Goal: Information Seeking & Learning: Learn about a topic

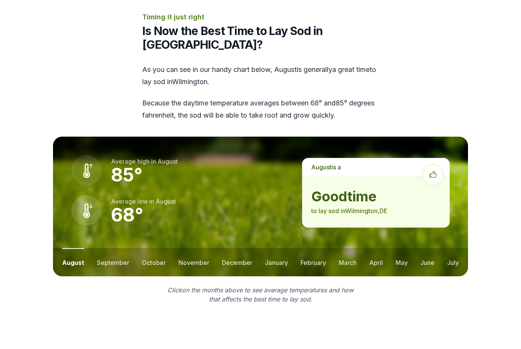
scroll to position [908, 0]
click at [114, 248] on button "september" at bounding box center [113, 262] width 32 height 28
click at [153, 248] on button "october" at bounding box center [153, 262] width 24 height 28
click at [189, 248] on button "november" at bounding box center [193, 262] width 31 height 28
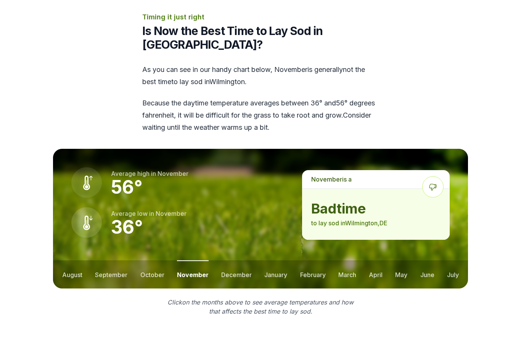
click at [233, 261] on button "december" at bounding box center [236, 275] width 30 height 28
click at [269, 261] on button "january" at bounding box center [275, 275] width 23 height 28
click at [306, 264] on button "february" at bounding box center [314, 275] width 26 height 28
click at [345, 261] on button "march" at bounding box center [347, 275] width 18 height 28
click at [378, 261] on button "april" at bounding box center [376, 275] width 14 height 28
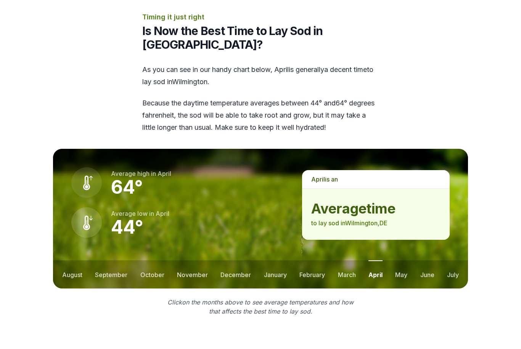
click at [399, 261] on button "may" at bounding box center [401, 275] width 12 height 28
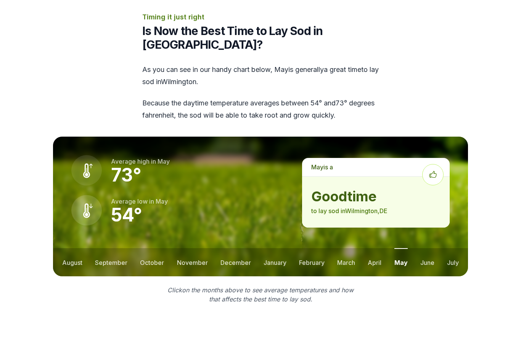
click at [429, 248] on button "june" at bounding box center [427, 262] width 14 height 28
click at [451, 249] on button "july" at bounding box center [453, 262] width 12 height 28
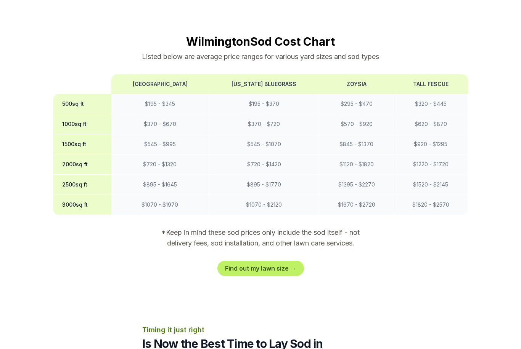
scroll to position [596, 0]
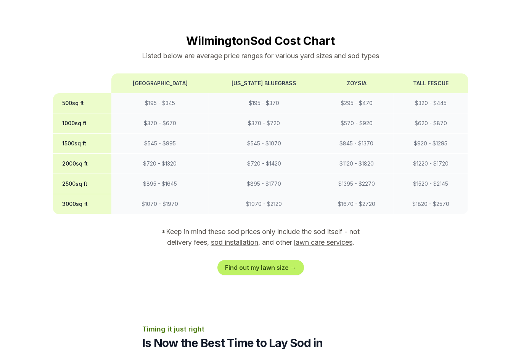
click at [410, 34] on h2 "Wilmington Sod Cost Chart" at bounding box center [260, 41] width 415 height 14
